Goal: Information Seeking & Learning: Learn about a topic

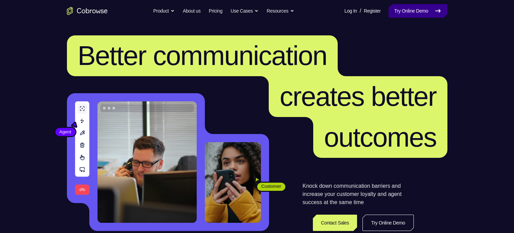
click at [424, 16] on link "Try Online Demo" at bounding box center [418, 11] width 58 height 14
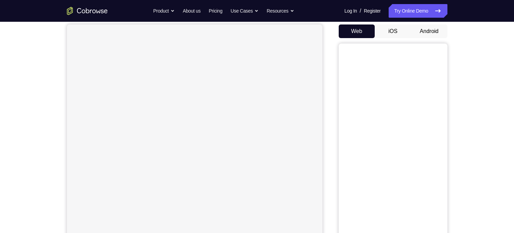
scroll to position [59, 0]
click at [428, 37] on button "Android" at bounding box center [429, 36] width 36 height 14
